Goal: Task Accomplishment & Management: Use online tool/utility

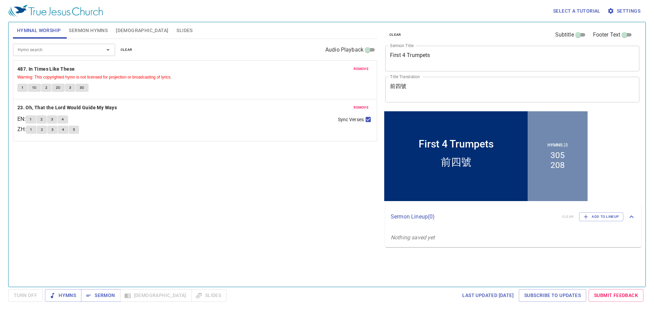
click at [429, 89] on textarea "前四號" at bounding box center [512, 89] width 245 height 13
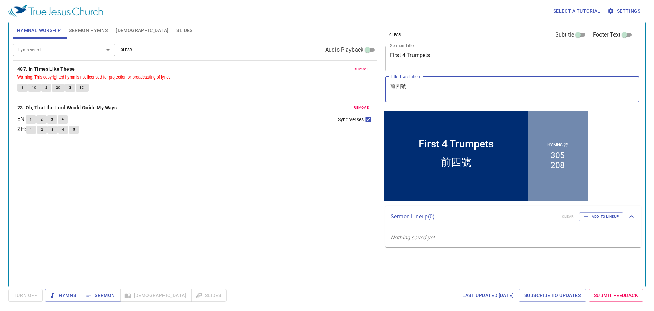
click at [429, 89] on textarea "前四號" at bounding box center [512, 89] width 245 height 13
paste textarea "金錢的看法"
type textarea "金錢的看法"
click at [459, 59] on textarea "First 4 Trumpets" at bounding box center [512, 58] width 245 height 13
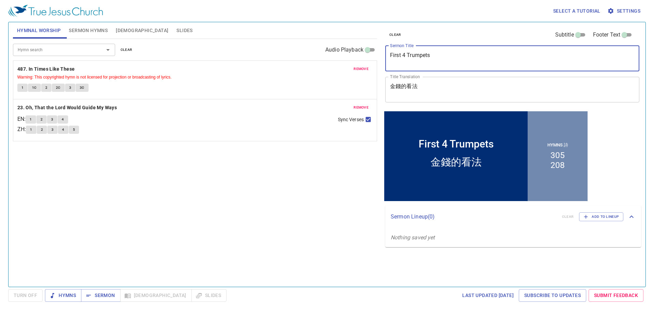
click at [459, 59] on textarea "First 4 Trumpets" at bounding box center [512, 58] width 245 height 13
paste textarea "Perspectives of money"
type textarea "Perspectives of money"
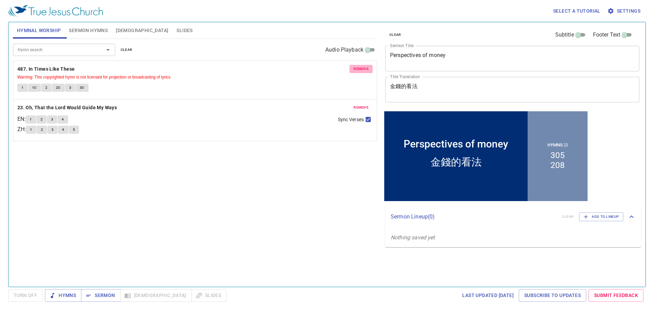
click at [370, 70] on button "remove" at bounding box center [361, 69] width 23 height 8
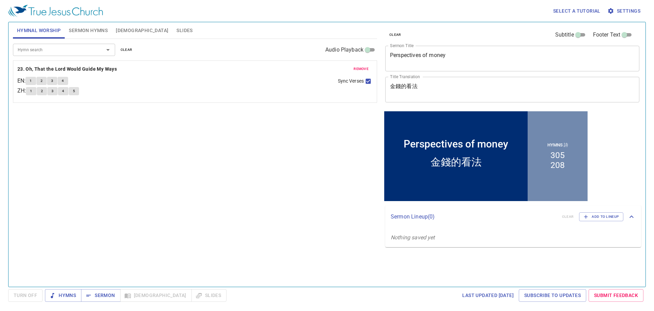
click at [370, 70] on button "remove" at bounding box center [361, 69] width 23 height 8
click at [81, 51] on input "Hymn search" at bounding box center [54, 50] width 78 height 8
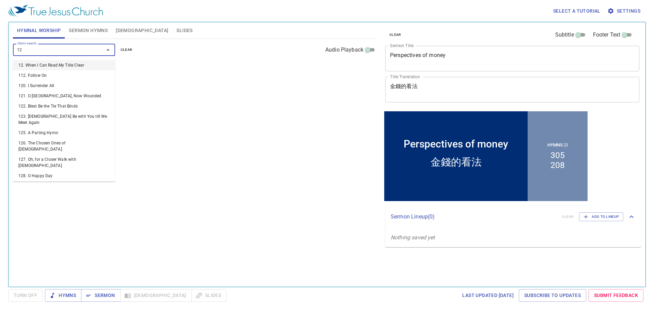
type input "129"
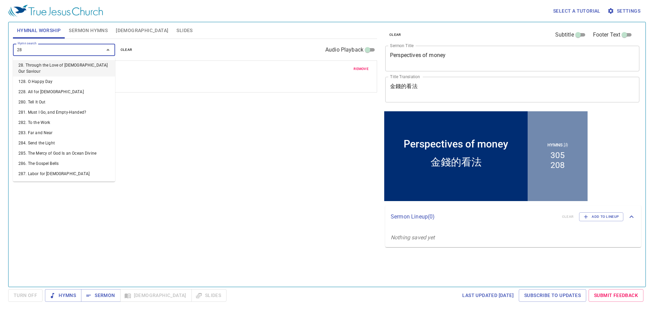
type input "287"
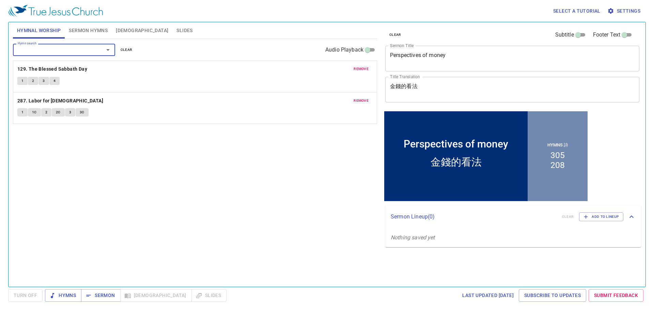
click at [85, 35] on button "Sermon Hymns" at bounding box center [88, 30] width 47 height 16
click at [33, 30] on span "Hymnal Worship" at bounding box center [39, 30] width 44 height 9
click at [99, 27] on span "Sermon Hymns" at bounding box center [88, 30] width 39 height 9
click at [366, 69] on span "remove" at bounding box center [361, 69] width 15 height 6
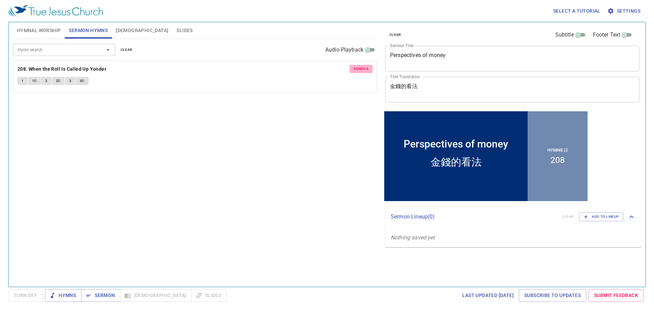
click at [366, 69] on span "remove" at bounding box center [361, 69] width 15 height 6
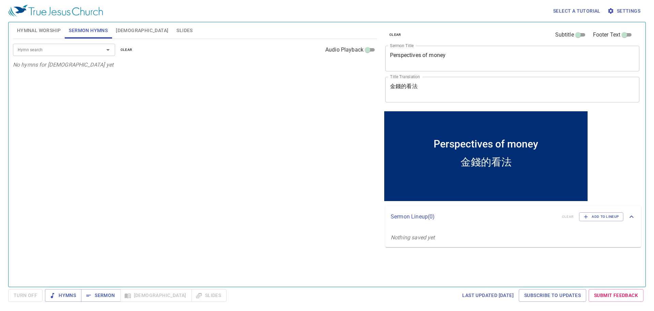
click at [59, 48] on input "Hymn search" at bounding box center [54, 50] width 78 height 8
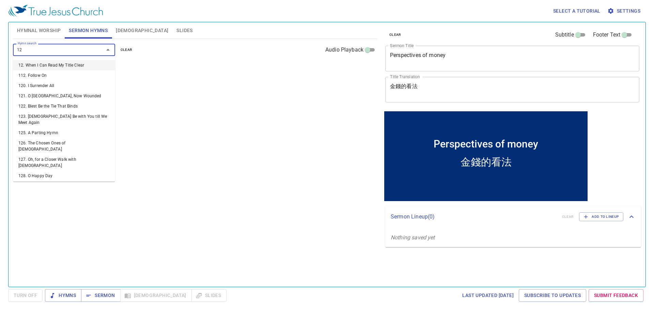
type input "129"
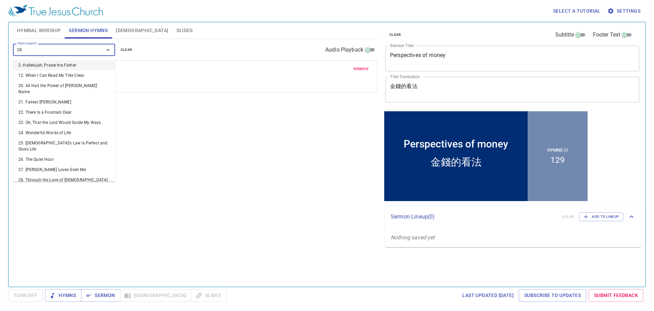
type input "287"
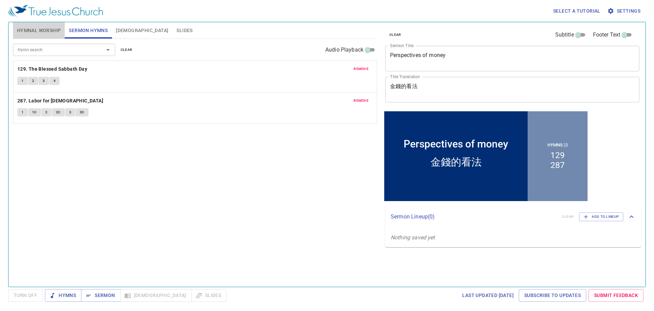
click at [50, 36] on button "Hymnal Worship" at bounding box center [39, 30] width 52 height 16
click at [359, 67] on span "remove" at bounding box center [361, 69] width 15 height 6
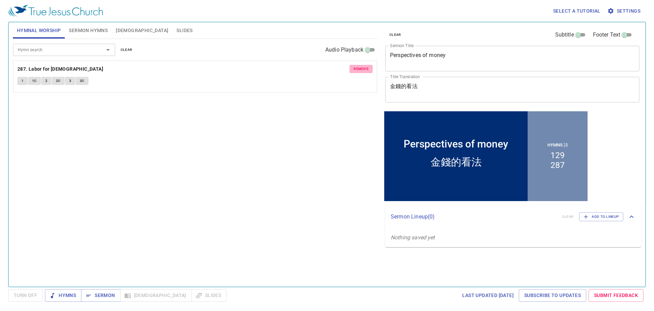
click at [359, 67] on span "remove" at bounding box center [361, 69] width 15 height 6
click at [76, 55] on div "Hymn search" at bounding box center [64, 50] width 102 height 12
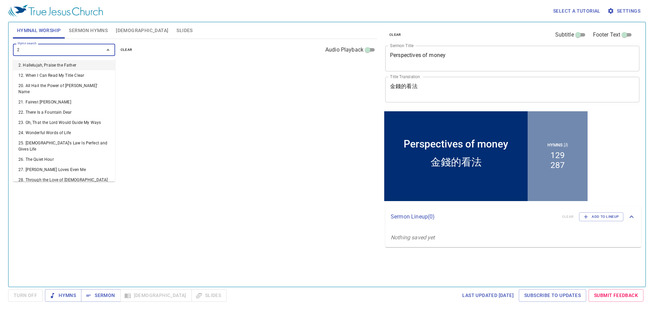
type input "27"
type input "141"
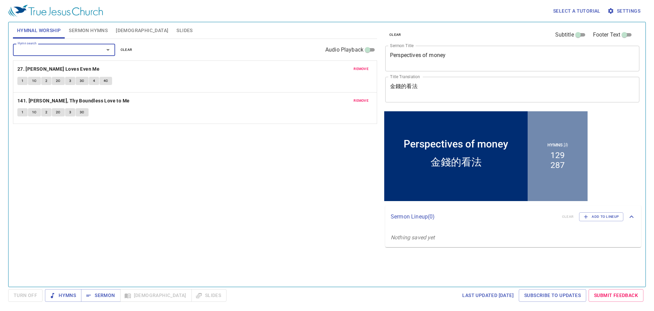
click at [172, 35] on button "Slides" at bounding box center [184, 30] width 24 height 16
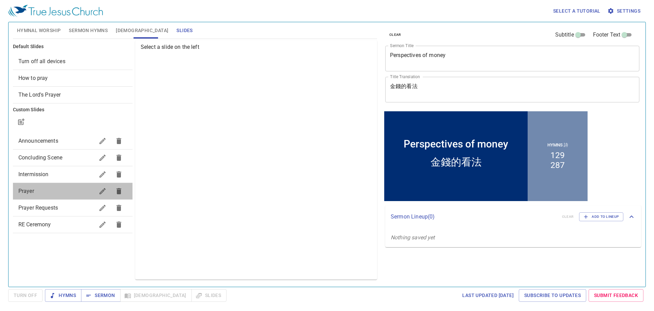
click at [23, 196] on div "Prayer" at bounding box center [73, 191] width 120 height 16
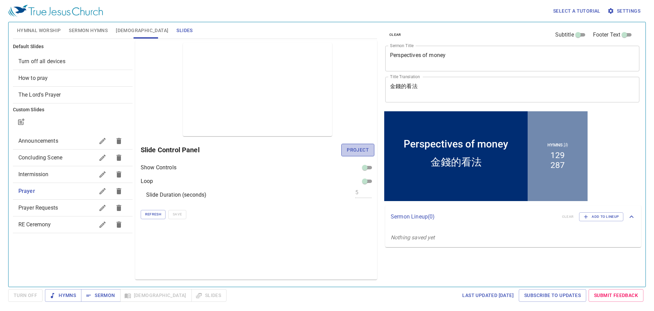
click at [350, 147] on span "Project" at bounding box center [358, 150] width 22 height 9
click at [66, 299] on span "Hymns" at bounding box center [63, 295] width 26 height 9
click at [43, 28] on span "Hymnal Worship" at bounding box center [39, 30] width 44 height 9
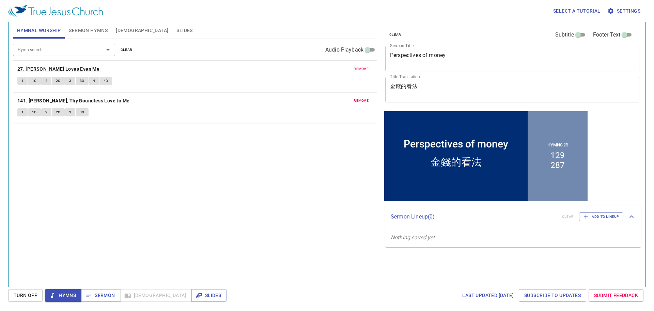
click at [65, 66] on b "27. [PERSON_NAME] Loves Even Me" at bounding box center [58, 69] width 82 height 9
click at [23, 80] on span "1" at bounding box center [22, 81] width 2 height 6
click at [39, 99] on b "141. [PERSON_NAME], Thy Boundless Love to Me" at bounding box center [73, 100] width 112 height 9
click at [100, 291] on span "Sermon" at bounding box center [101, 295] width 28 height 9
click at [172, 30] on button "Slides" at bounding box center [184, 30] width 24 height 16
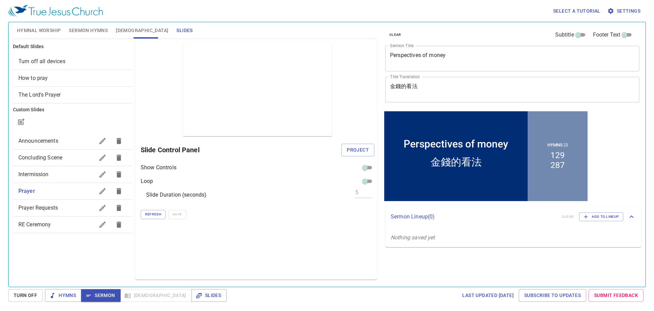
click at [79, 76] on span "How to pray" at bounding box center [72, 78] width 109 height 8
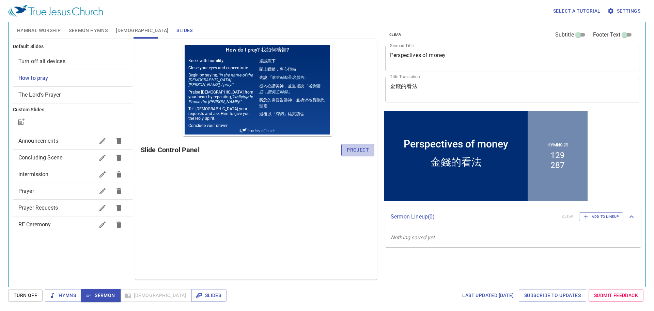
click at [365, 151] on span "Project" at bounding box center [358, 150] width 22 height 9
click at [78, 26] on span "Sermon Hymns" at bounding box center [88, 30] width 39 height 9
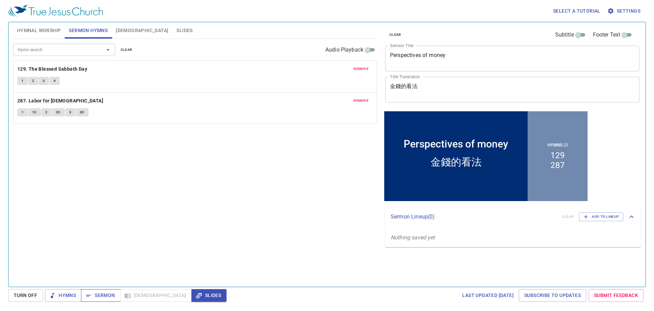
click at [90, 298] on icon "button" at bounding box center [88, 295] width 7 height 7
click at [434, 56] on textarea "Perspectives of money" at bounding box center [512, 58] width 245 height 13
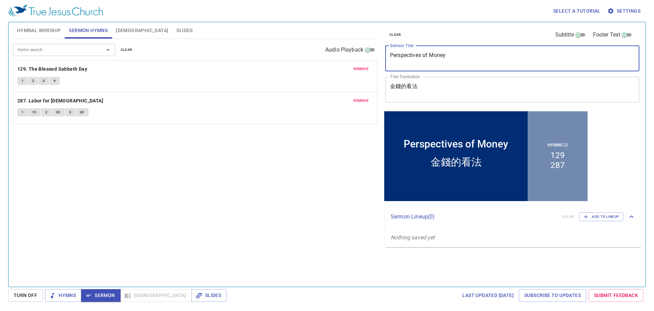
type textarea "Perspectives of Money"
click at [292, 193] on div "Hymn search Hymn search clear Audio Playback remove 129. The Blessed Sabbath Da…" at bounding box center [195, 160] width 364 height 242
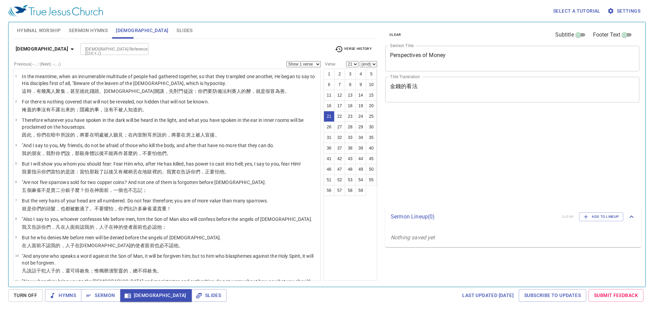
select select "21"
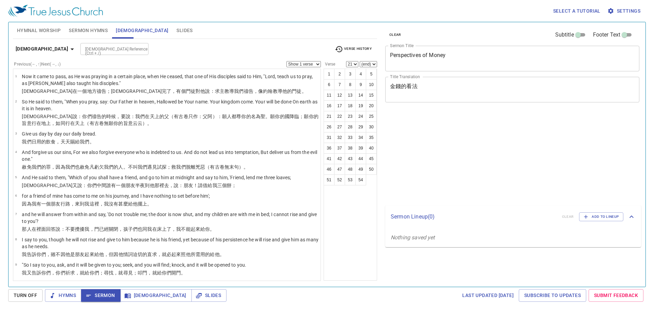
select select "21"
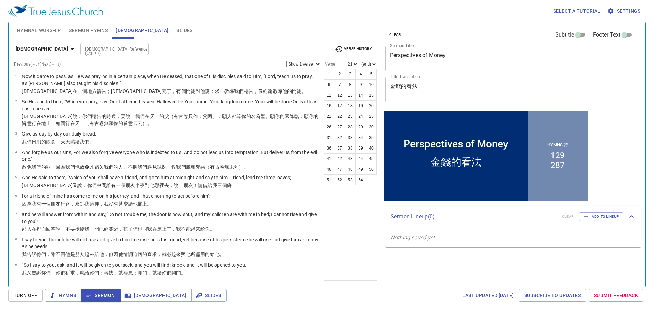
scroll to position [341, 0]
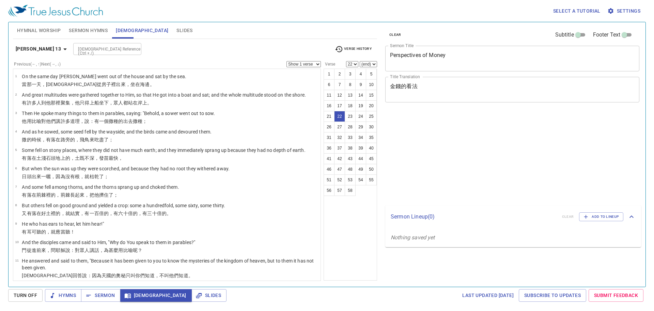
select select "22"
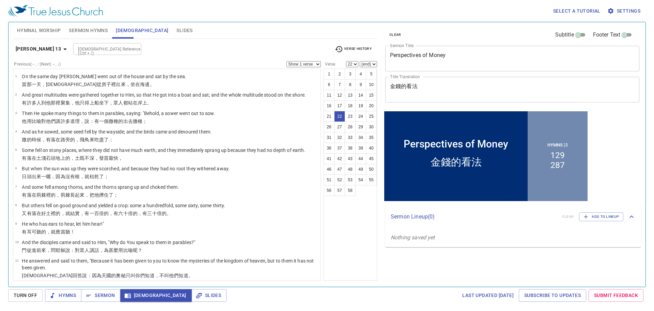
scroll to position [351, 0]
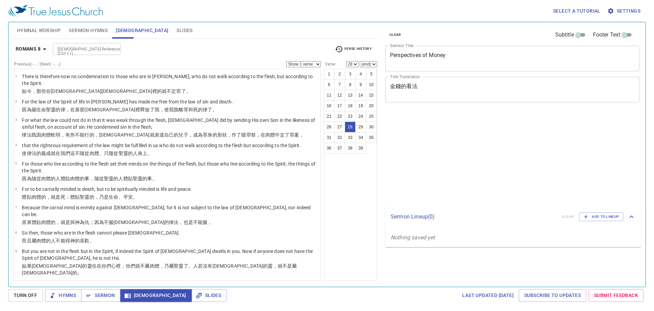
select select "28"
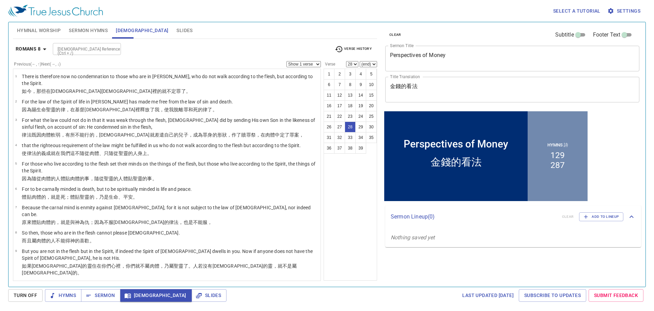
scroll to position [465, 0]
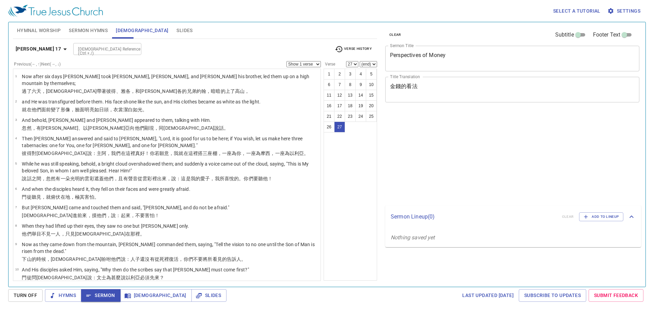
select select "27"
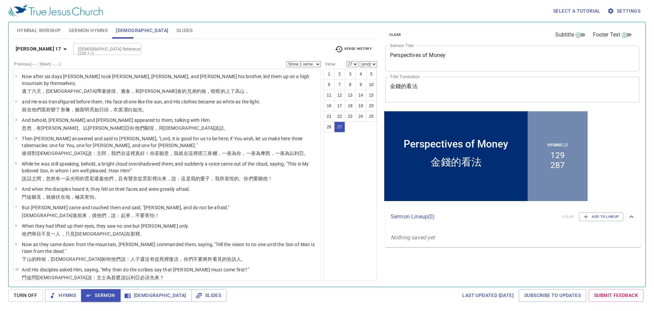
scroll to position [366, 0]
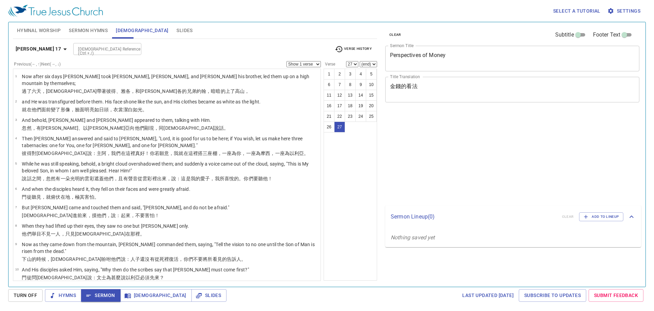
select select "27"
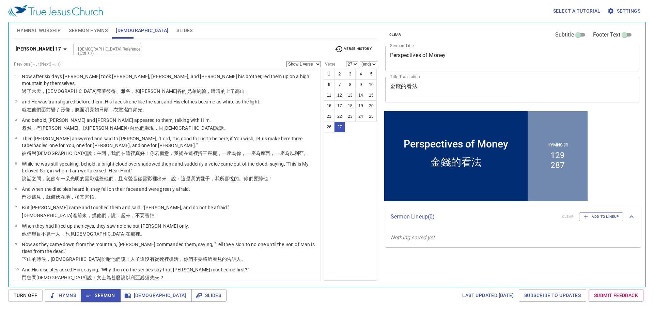
scroll to position [366, 0]
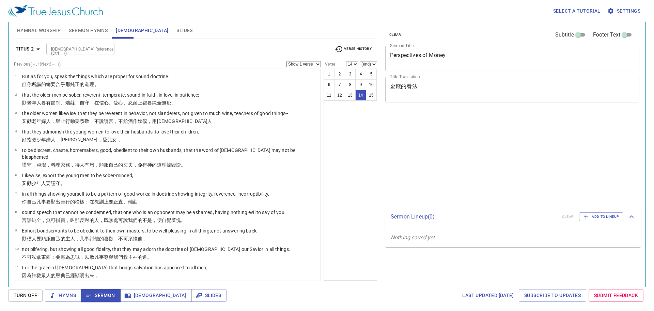
select select "14"
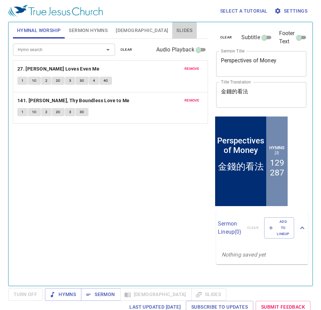
click at [177, 33] on span "Slides" at bounding box center [185, 30] width 16 height 9
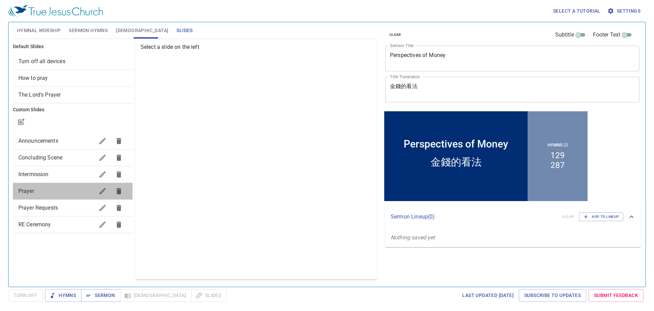
click at [52, 188] on span "Prayer" at bounding box center [56, 191] width 76 height 8
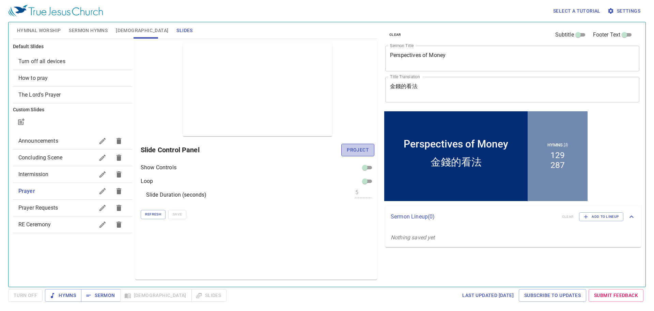
click at [344, 152] on button "Project" at bounding box center [358, 150] width 33 height 13
click at [318, 236] on div "Preview Only Slide Control Panel Show Controls Loop Slide Duration (seconds) 5 …" at bounding box center [256, 159] width 242 height 239
click at [58, 141] on span "Announcements" at bounding box center [38, 140] width 40 height 6
click at [348, 149] on span "Project" at bounding box center [358, 150] width 22 height 9
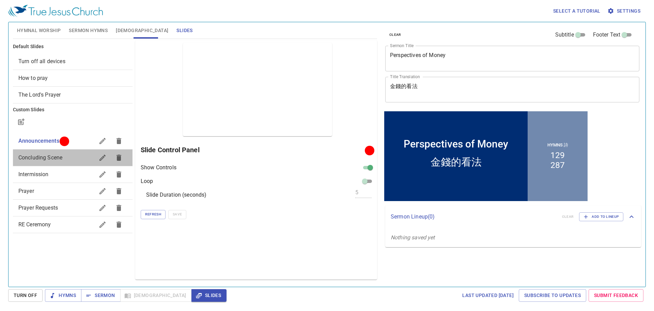
click at [55, 161] on span "Concluding Scene" at bounding box center [56, 157] width 76 height 8
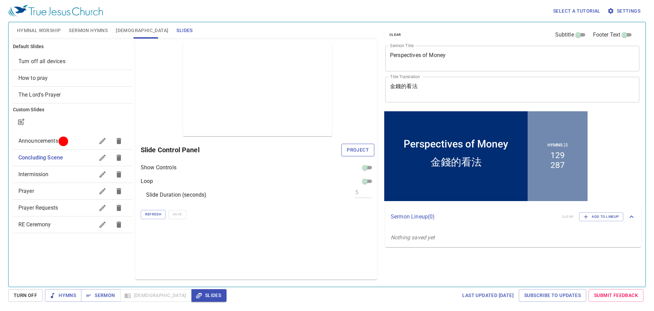
click at [359, 150] on span "Project" at bounding box center [358, 150] width 22 height 9
click at [58, 172] on span "Intermission" at bounding box center [56, 174] width 76 height 8
click at [353, 150] on span "Project" at bounding box center [358, 150] width 22 height 9
click at [62, 205] on span "Prayer Requests" at bounding box center [56, 207] width 76 height 8
click at [350, 154] on span "Project" at bounding box center [358, 150] width 22 height 9
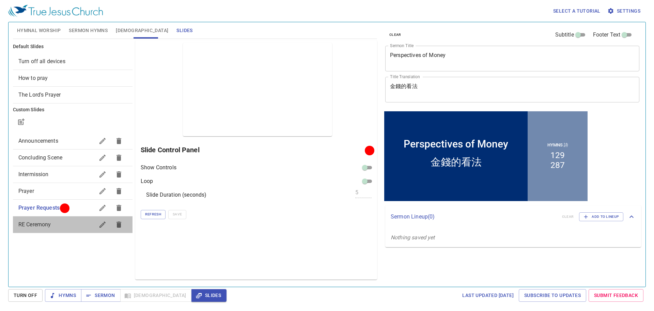
click at [61, 226] on span "RE Ceremony" at bounding box center [56, 224] width 76 height 8
checkbox input "true"
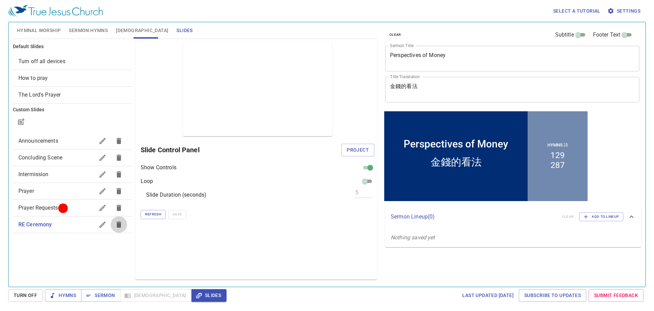
click at [116, 225] on icon "button" at bounding box center [119, 224] width 8 height 8
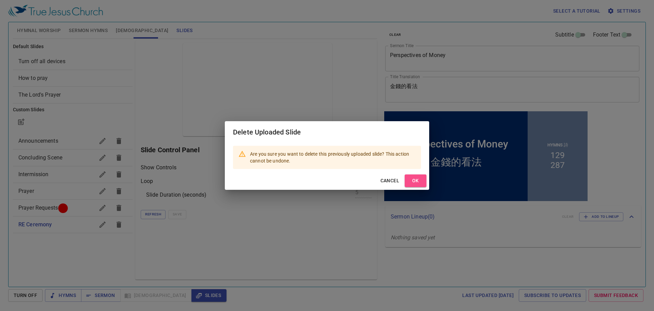
click at [417, 182] on span "OK" at bounding box center [415, 180] width 11 height 9
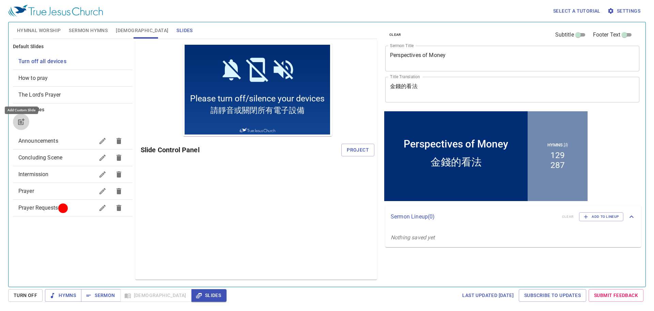
click at [25, 122] on icon "button" at bounding box center [21, 122] width 8 height 8
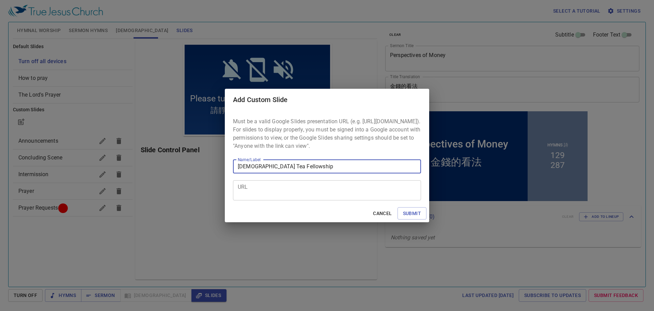
type input "Gospel Tea Fellowship"
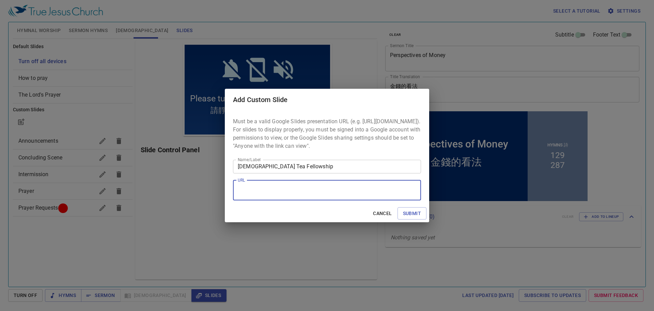
paste textarea "https://docs.google.com/presentation/d/1tk7icdgEytjWO1Nr8Q2TF9nRcyZx1ALgbwlR3u3…"
type textarea "https://docs.google.com/presentation/d/1tk7icdgEytjWO1Nr8Q2TF9nRcyZx1ALgbwlR3u3…"
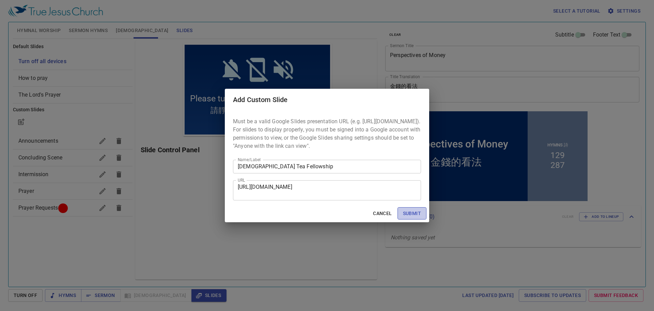
click at [409, 215] on span "Submit" at bounding box center [412, 213] width 18 height 9
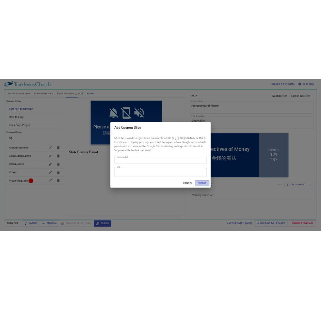
scroll to position [0, 0]
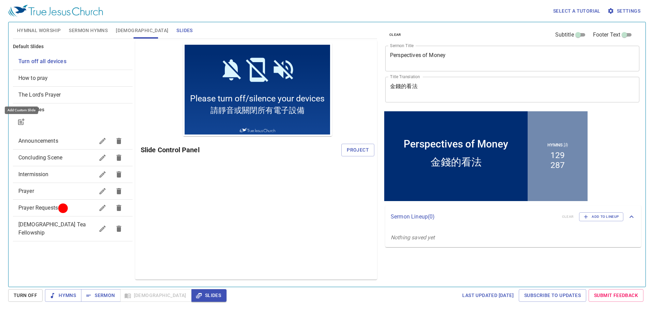
click at [77, 224] on span "Gospel Tea Fellowship" at bounding box center [56, 228] width 76 height 16
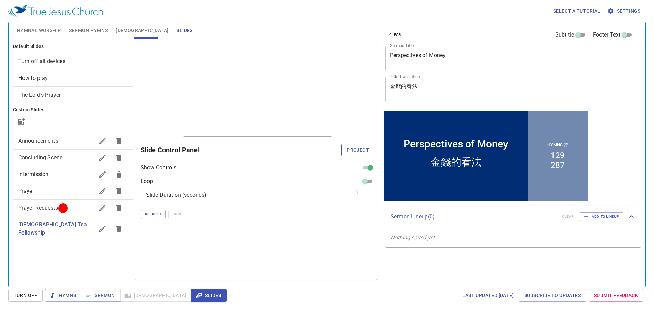
click at [362, 148] on span "Project" at bounding box center [358, 150] width 22 height 9
drag, startPoint x: 60, startPoint y: 193, endPoint x: 64, endPoint y: 189, distance: 5.3
click at [60, 193] on span "Prayer" at bounding box center [56, 191] width 76 height 8
checkbox input "false"
click at [364, 152] on span "Project" at bounding box center [358, 150] width 22 height 9
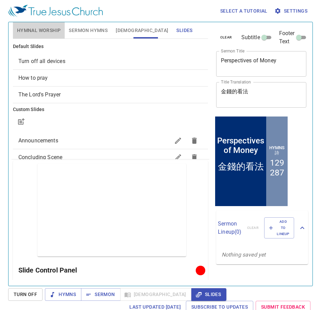
click at [49, 35] on button "Hymnal Worship" at bounding box center [39, 30] width 52 height 16
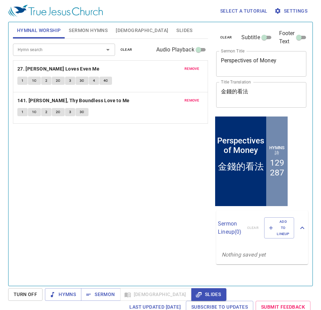
click at [200, 71] on button "remove" at bounding box center [192, 69] width 23 height 8
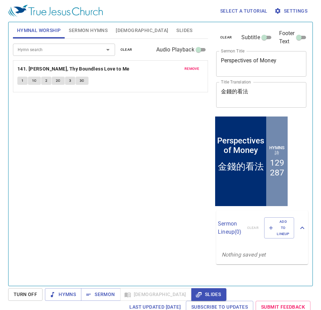
click at [199, 71] on button "remove" at bounding box center [192, 69] width 23 height 8
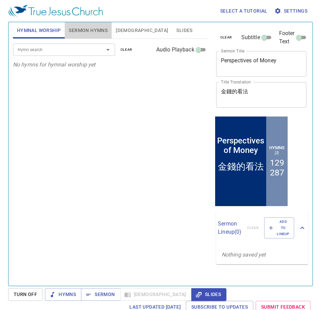
click at [105, 29] on span "Sermon Hymns" at bounding box center [88, 30] width 39 height 9
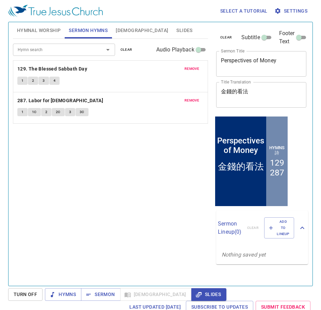
click at [197, 69] on span "remove" at bounding box center [192, 69] width 15 height 6
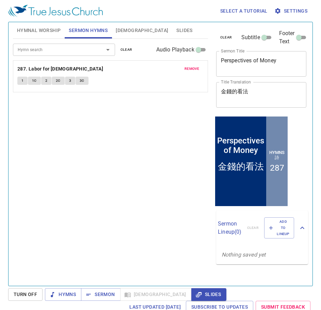
click at [197, 69] on span "remove" at bounding box center [192, 69] width 15 height 6
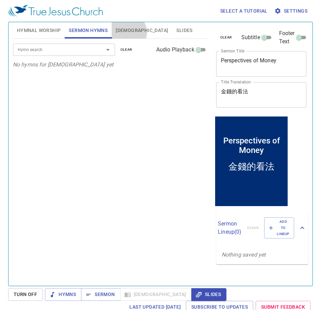
click at [128, 32] on span "[DEMOGRAPHIC_DATA]" at bounding box center [142, 30] width 52 height 9
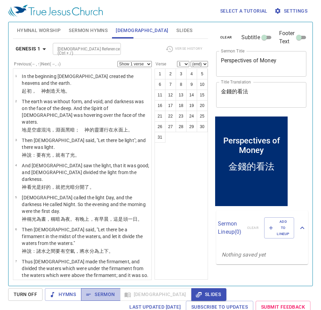
click at [101, 299] on button "Sermon" at bounding box center [100, 294] width 39 height 13
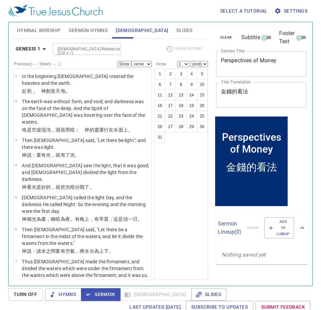
click at [93, 295] on span "Sermon" at bounding box center [101, 294] width 28 height 9
click at [75, 297] on span "Hymns" at bounding box center [63, 294] width 26 height 9
click at [172, 35] on button "Slides" at bounding box center [184, 30] width 24 height 16
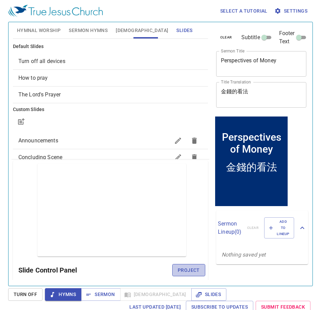
click at [178, 270] on span "Project" at bounding box center [189, 270] width 22 height 9
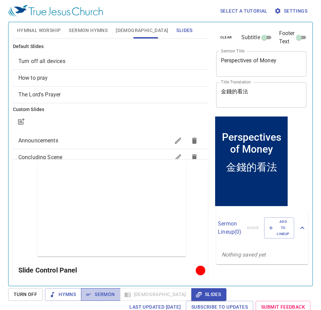
click at [95, 293] on span "Sermon" at bounding box center [101, 294] width 28 height 9
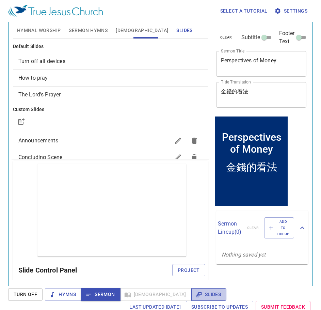
click at [196, 297] on icon "button" at bounding box center [199, 294] width 7 height 7
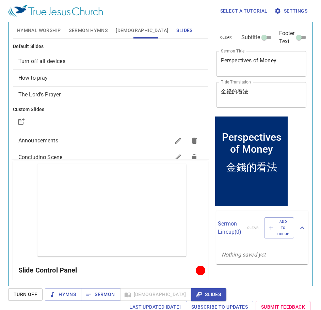
click at [50, 30] on span "Hymnal Worship" at bounding box center [39, 30] width 44 height 9
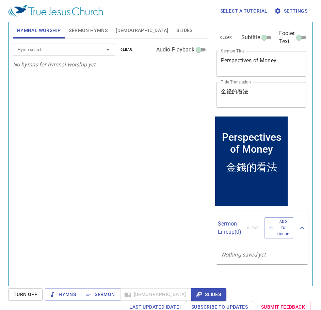
click at [41, 98] on div "Hymn search Hymn search clear Audio Playback No hymns for hymnal worship yet" at bounding box center [110, 159] width 195 height 241
click at [75, 47] on input "Hymn search" at bounding box center [54, 50] width 78 height 8
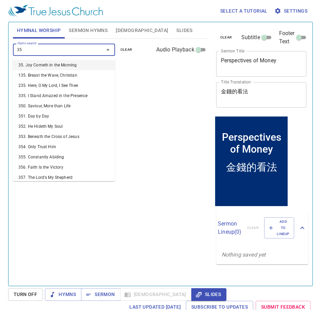
type input "358"
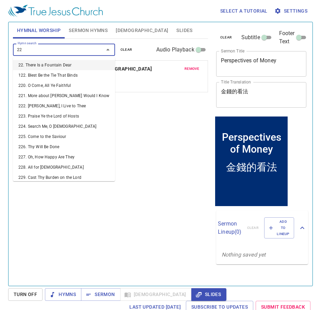
type input "224"
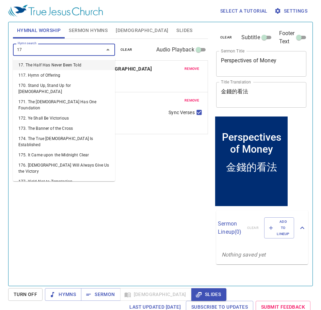
type input "177"
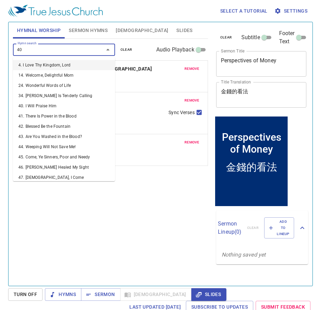
type input "400"
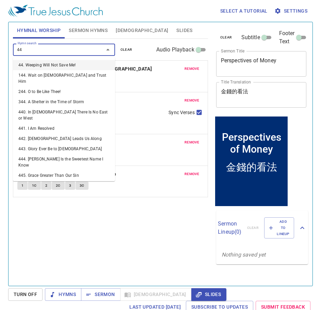
type input "441"
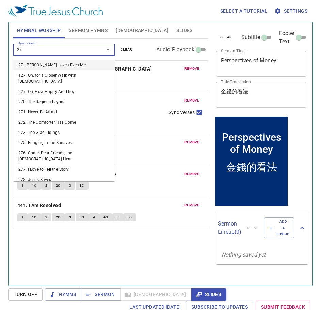
type input "273"
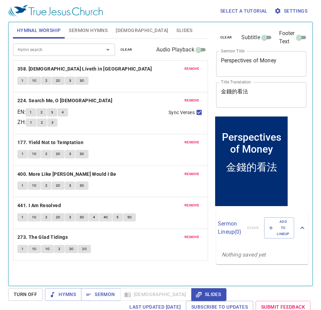
drag, startPoint x: 103, startPoint y: 20, endPoint x: 98, endPoint y: 27, distance: 8.0
click at [102, 20] on div "Select a tutorial Settings" at bounding box center [159, 11] width 302 height 22
click at [97, 28] on span "Sermon Hymns" at bounding box center [88, 30] width 39 height 9
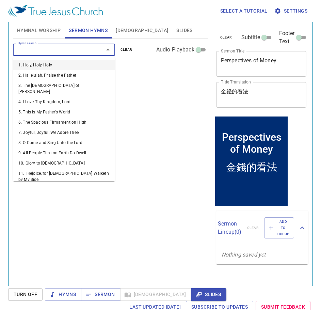
click at [64, 46] on input "Hymn search" at bounding box center [54, 50] width 78 height 8
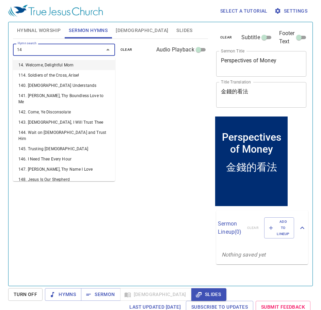
type input "149"
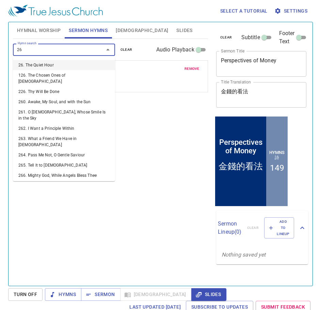
type input "263"
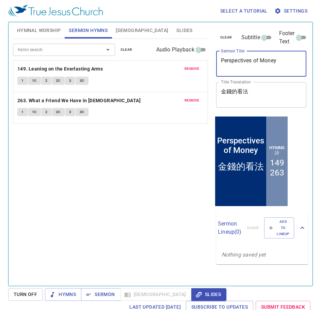
click at [282, 65] on textarea "Perspectives of Money" at bounding box center [261, 63] width 81 height 13
type textarea "Lord Will Give You Rest"
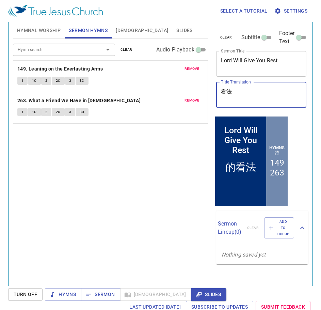
type textarea "法"
type textarea "主必使你得安息"
click at [175, 216] on div "Hymn search Hymn search clear Audio Playback remove 149. Leaning on the Everlas…" at bounding box center [110, 159] width 195 height 241
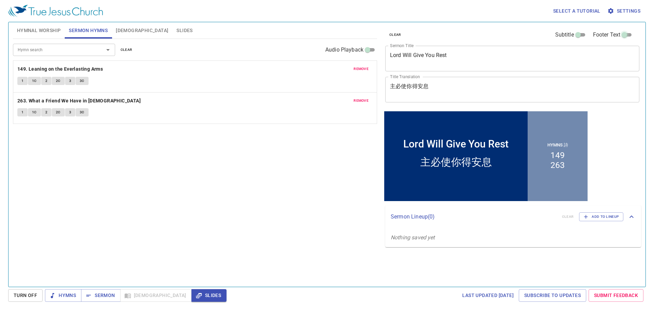
click at [624, 37] on input "Footer Text" at bounding box center [625, 36] width 25 height 8
checkbox input "true"
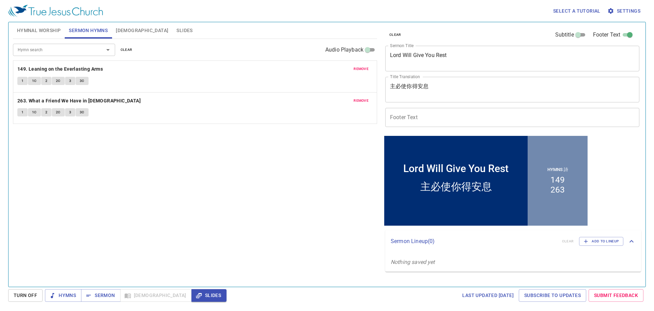
click at [440, 115] on input "Footer Text" at bounding box center [513, 117] width 254 height 19
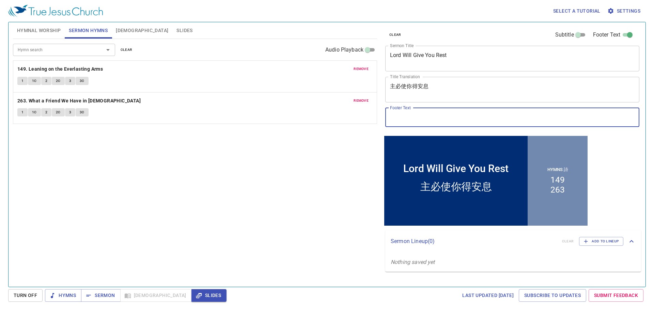
type input "申 Deu 32:15; 33:5, 26; 賽 Isa 44:2"
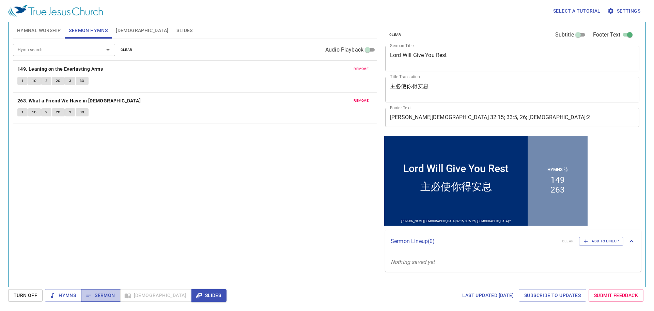
click at [107, 299] on button "Sermon" at bounding box center [100, 295] width 39 height 13
click at [628, 34] on input "Footer Text" at bounding box center [630, 36] width 25 height 8
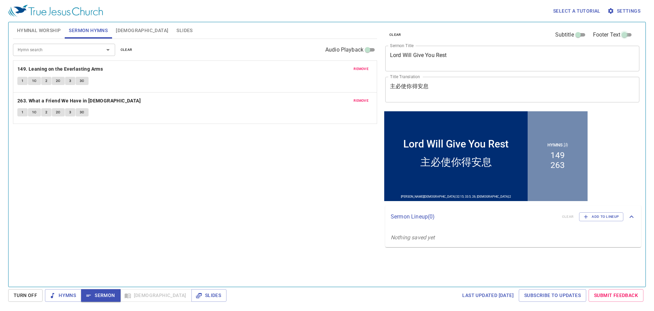
drag, startPoint x: 628, startPoint y: 34, endPoint x: 513, endPoint y: 92, distance: 129.4
click at [628, 34] on input "Footer Text" at bounding box center [625, 36] width 25 height 8
checkbox input "true"
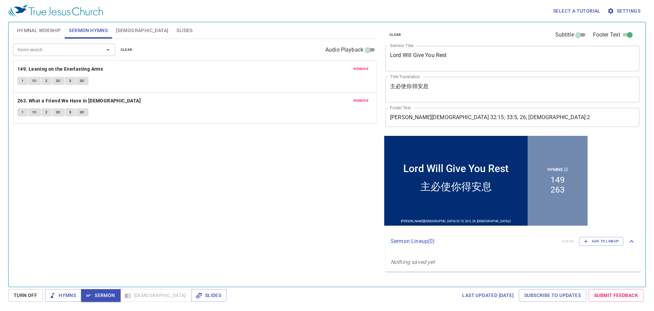
click at [473, 118] on input "申 Deu 32:15; 33:5, 26; 賽 Isa 44:2" at bounding box center [513, 117] width 254 height 19
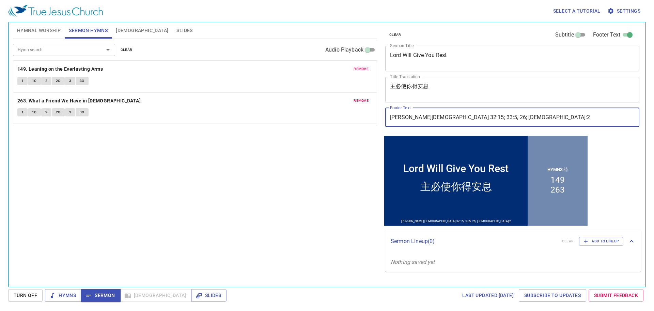
click at [473, 118] on input "申 Deu 32:15; 33:5, 26; 賽 Isa 44:2" at bounding box center [513, 117] width 254 height 19
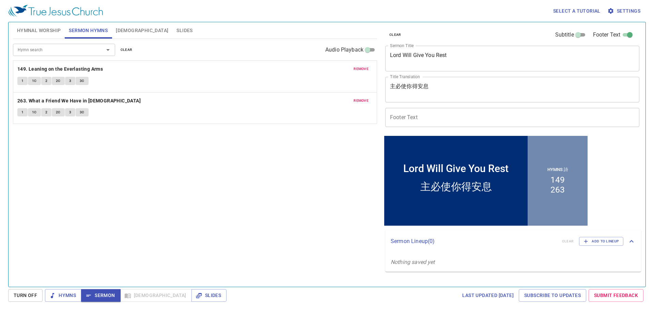
click at [232, 210] on div "Hymn search Hymn search clear Audio Playback remove 149. Leaning on the Everlas…" at bounding box center [195, 160] width 364 height 242
click at [579, 36] on input "Subtitle" at bounding box center [578, 36] width 25 height 8
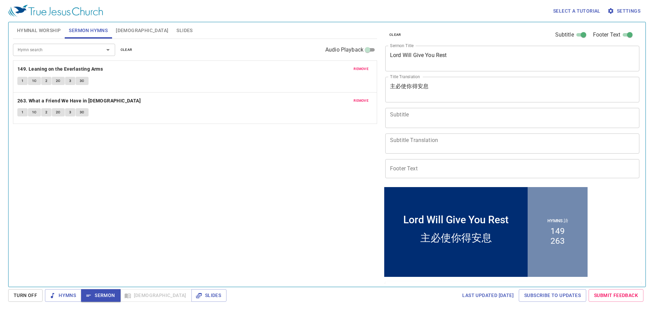
click at [575, 34] on input "Subtitle" at bounding box center [584, 36] width 25 height 8
checkbox input "false"
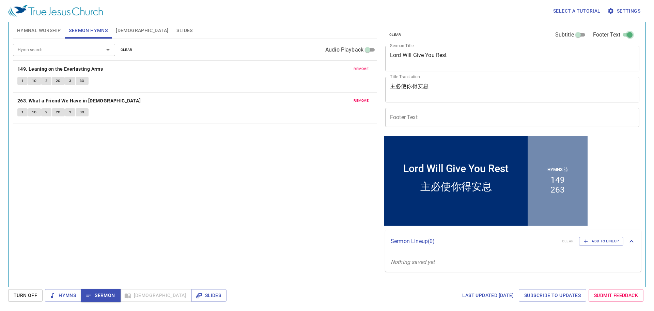
click at [626, 34] on input "Footer Text" at bounding box center [630, 36] width 25 height 8
checkbox input "false"
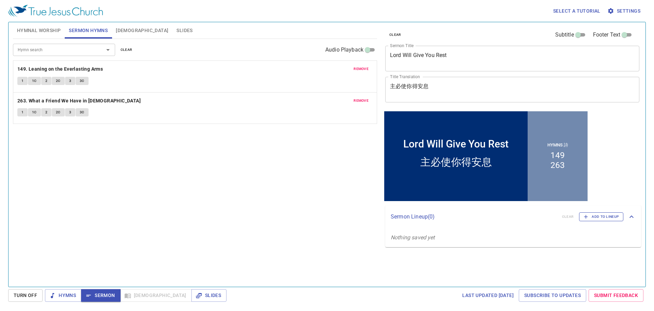
click at [612, 216] on span "Add to Lineup" at bounding box center [601, 216] width 35 height 6
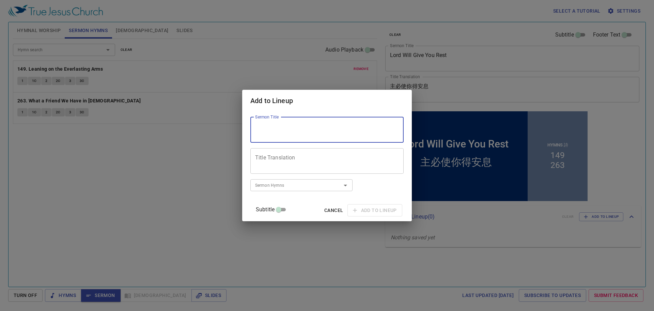
click at [311, 134] on textarea "Sermon Title" at bounding box center [327, 129] width 144 height 13
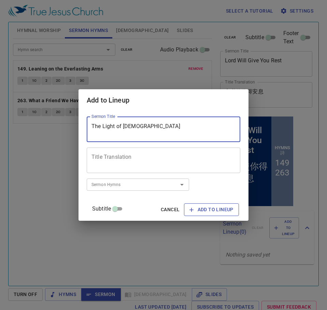
type textarea "The Light of [DEMOGRAPHIC_DATA]"
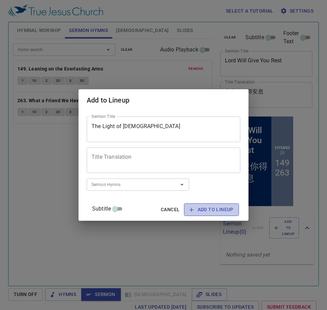
click at [196, 209] on span "Add to Lineup" at bounding box center [211, 210] width 44 height 9
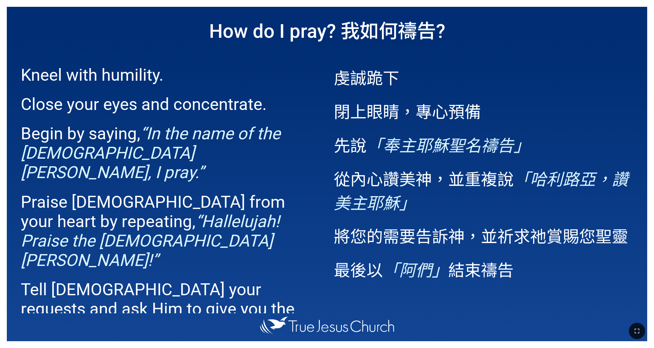
click at [57, 33] on h1 "How do I pray? 我如何禱告?" at bounding box center [327, 29] width 641 height 45
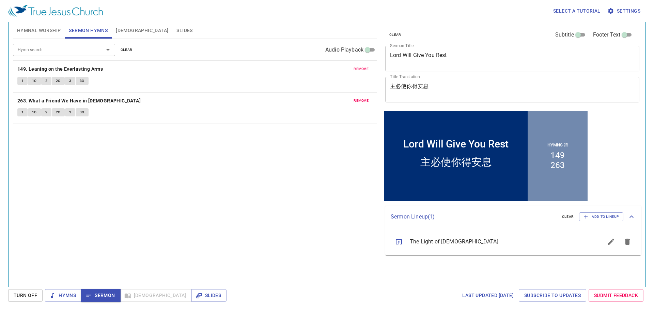
click at [177, 30] on span "Slides" at bounding box center [185, 30] width 16 height 9
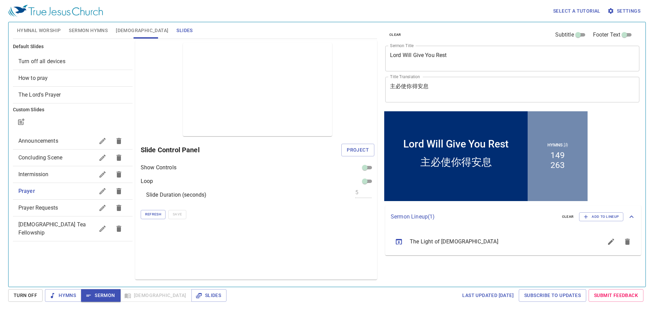
click at [80, 185] on div "Prayer" at bounding box center [73, 191] width 120 height 16
click at [321, 151] on span "Project" at bounding box center [358, 150] width 22 height 9
click at [69, 292] on span "Hymns" at bounding box center [63, 295] width 26 height 9
click at [45, 31] on span "Hymnal Worship" at bounding box center [39, 30] width 44 height 9
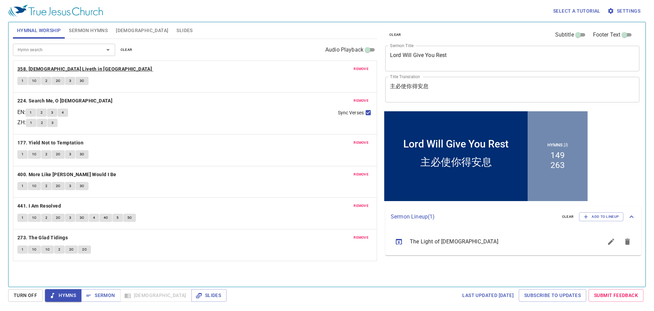
click at [56, 66] on b "358. Christ Liveth in Me" at bounding box center [84, 69] width 135 height 9
click at [20, 84] on button "1" at bounding box center [22, 81] width 10 height 8
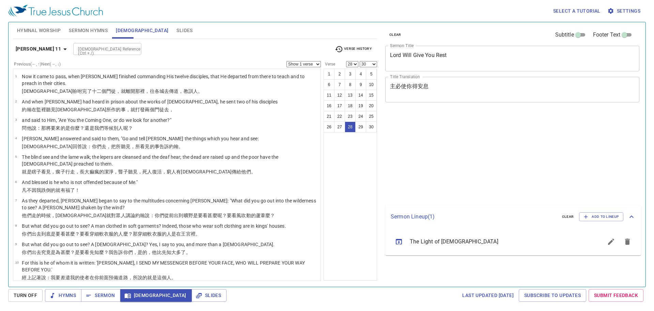
select select "28"
select select "30"
select select "28"
select select "30"
select select "28"
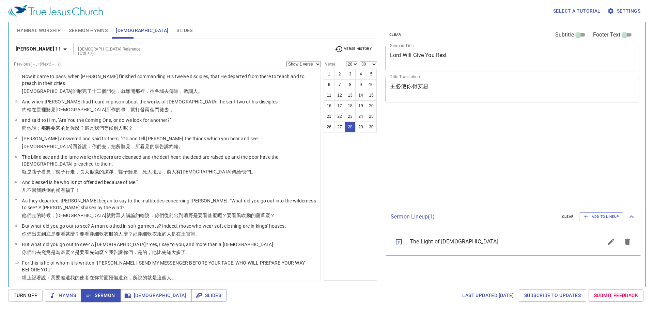
select select "30"
select select "28"
select select "30"
select select "28"
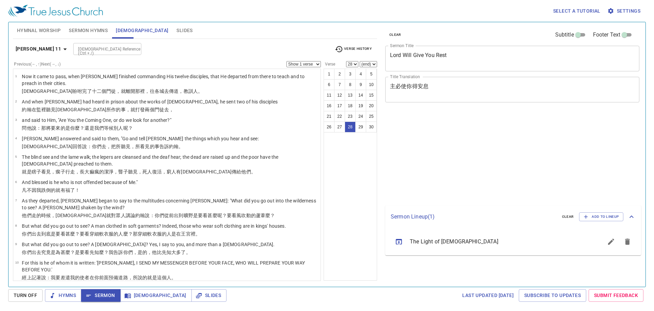
select select "28"
select select "29"
select select "30"
select select "29"
